Goal: Complete application form

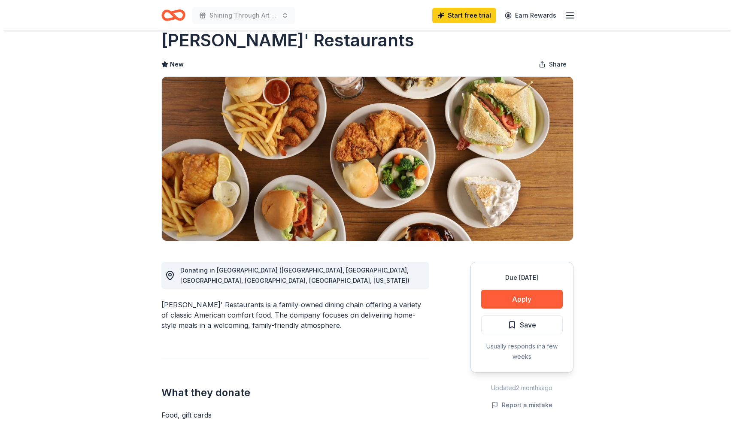
scroll to position [69, 0]
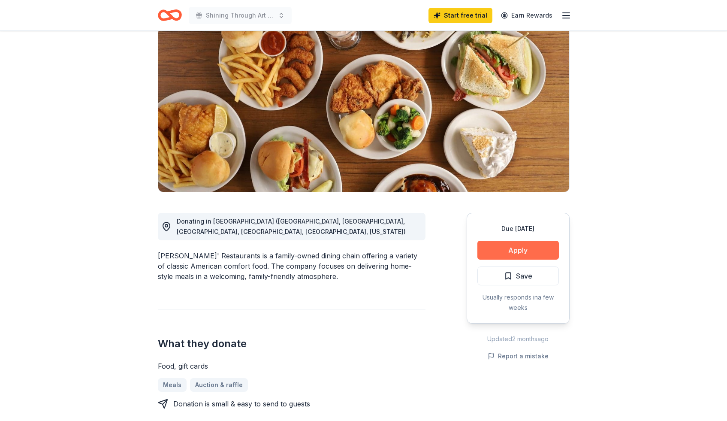
click at [494, 247] on button "Apply" at bounding box center [519, 250] width 82 height 19
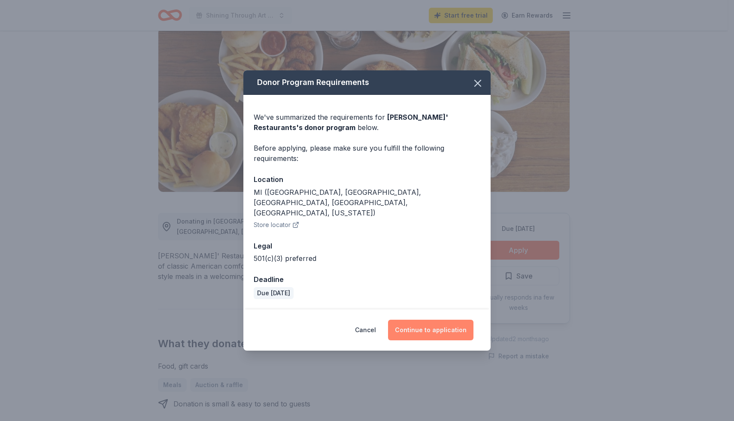
click at [412, 326] on button "Continue to application" at bounding box center [430, 330] width 85 height 21
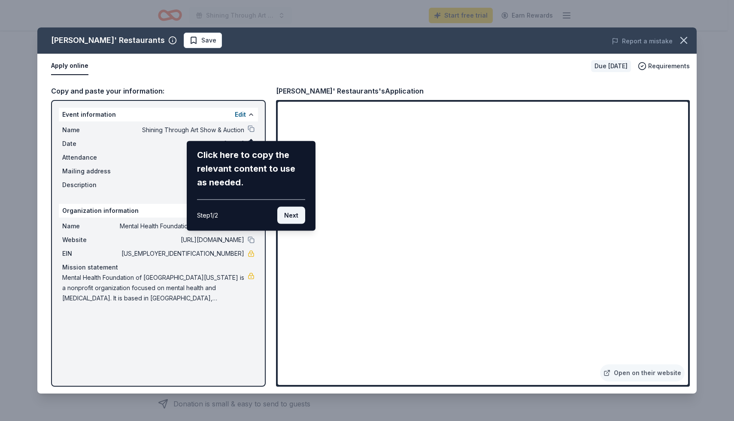
click at [293, 218] on button "Next" at bounding box center [291, 215] width 28 height 17
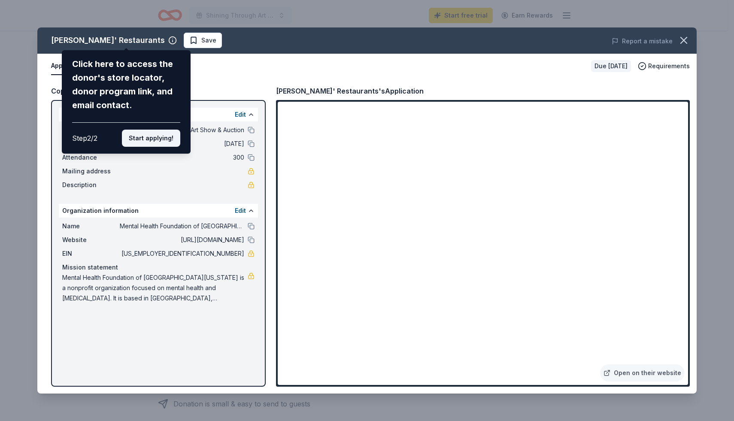
click at [162, 136] on button "Start applying!" at bounding box center [151, 138] width 58 height 17
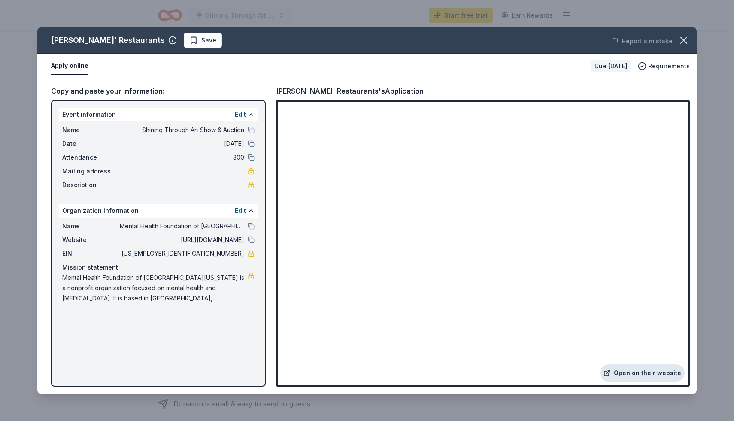
click at [624, 374] on link "Open on their website" at bounding box center [642, 372] width 85 height 17
click at [638, 376] on link "Open on their website" at bounding box center [642, 372] width 85 height 17
